Goal: Task Accomplishment & Management: Manage account settings

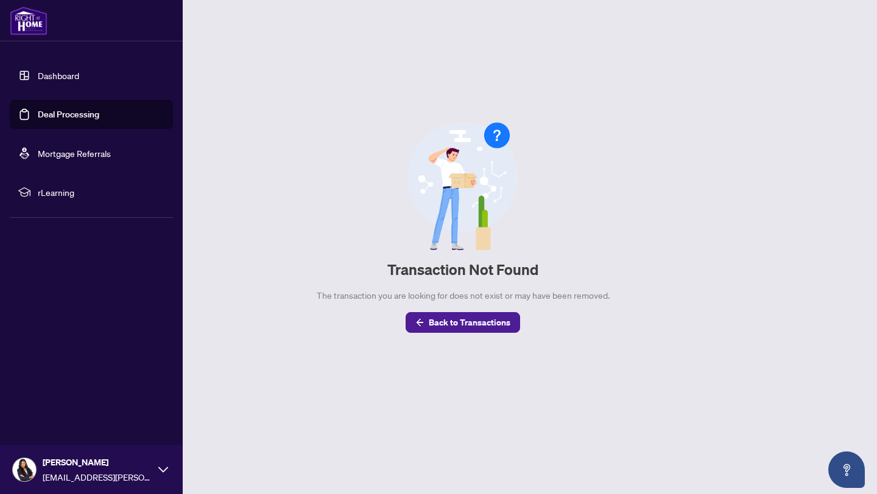
click at [38, 109] on link "Deal Processing" at bounding box center [69, 114] width 62 height 11
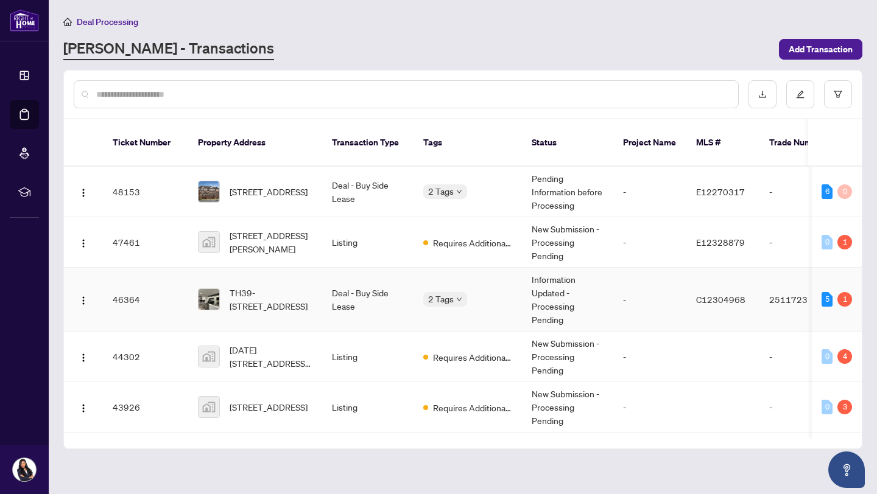
click at [488, 292] on div "2 Tags" at bounding box center [467, 299] width 89 height 14
click at [613, 283] on td "-" at bounding box center [649, 300] width 73 height 64
